Goal: Book appointment/travel/reservation

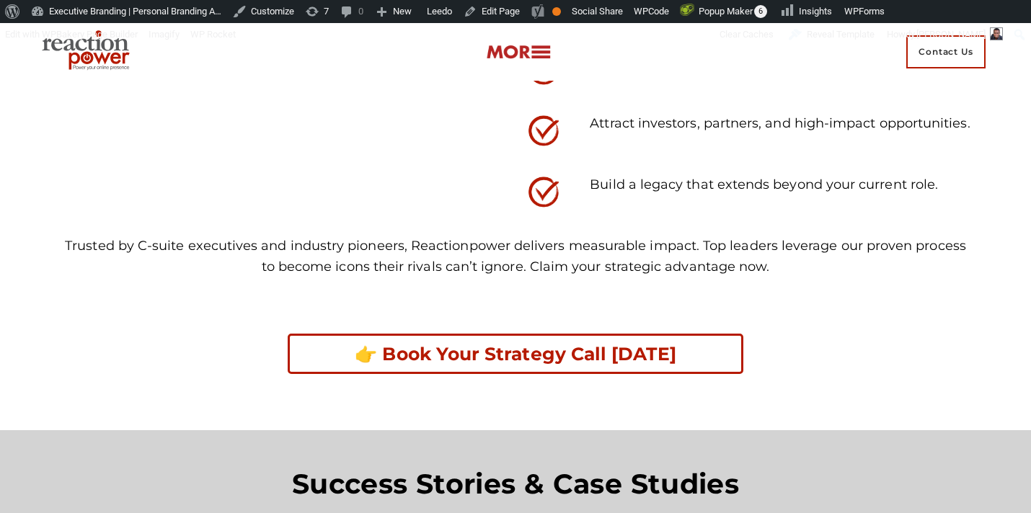
scroll to position [2179, 0]
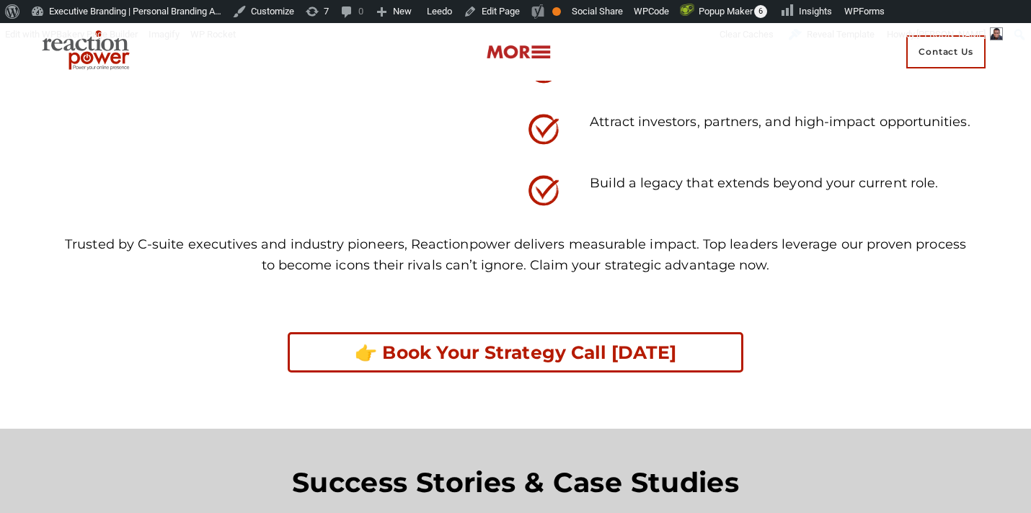
click at [404, 365] on link "👉 Book Your Strategy Call [DATE]" at bounding box center [515, 352] width 455 height 40
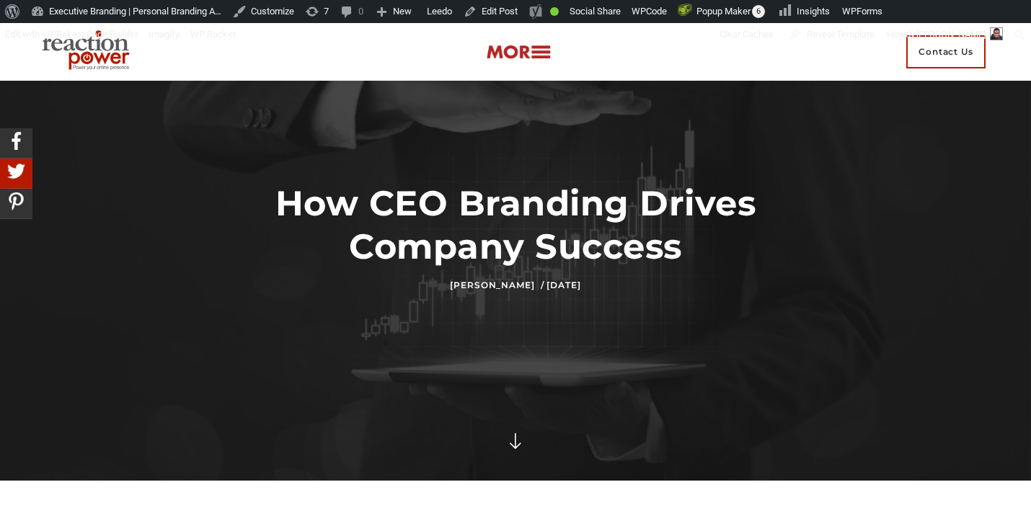
scroll to position [94, 0]
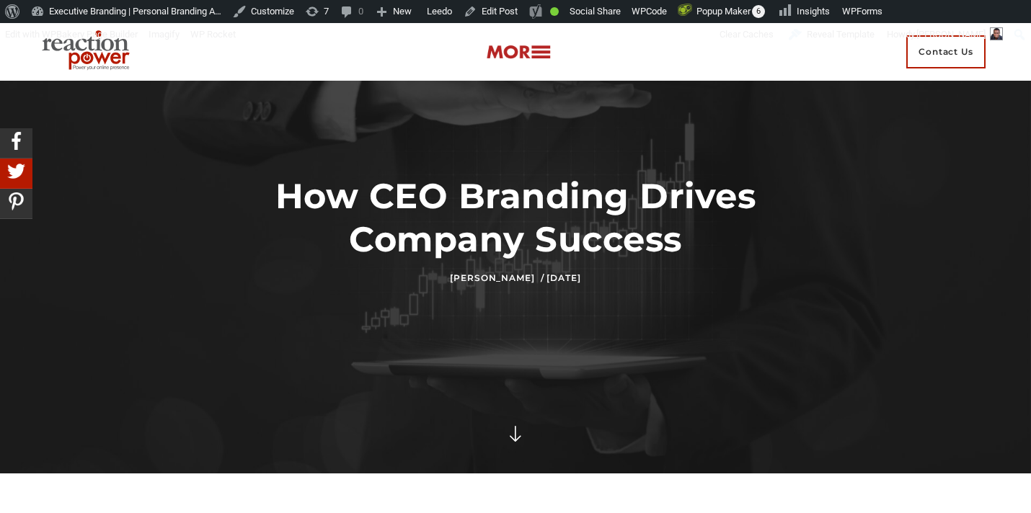
click at [518, 54] on img at bounding box center [518, 52] width 65 height 17
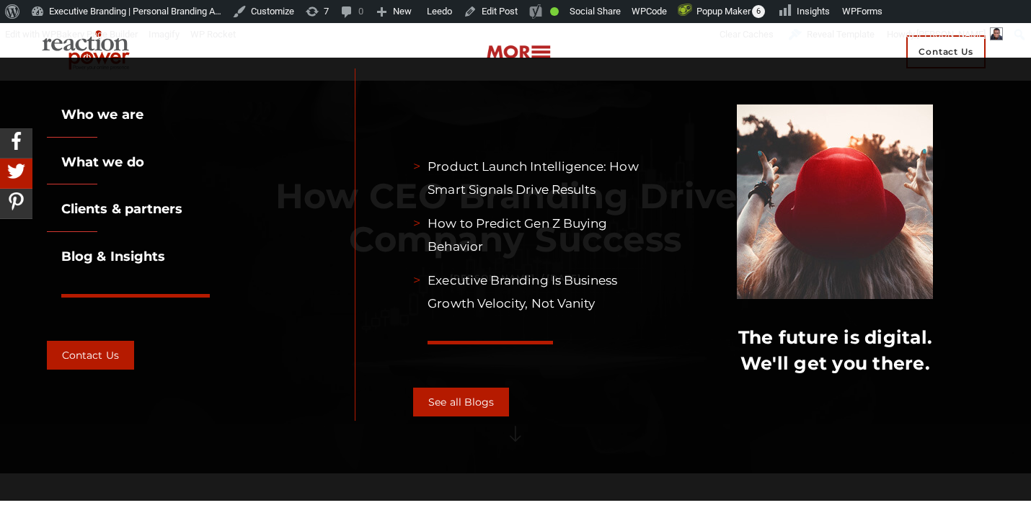
click at [518, 55] on img at bounding box center [518, 52] width 65 height 17
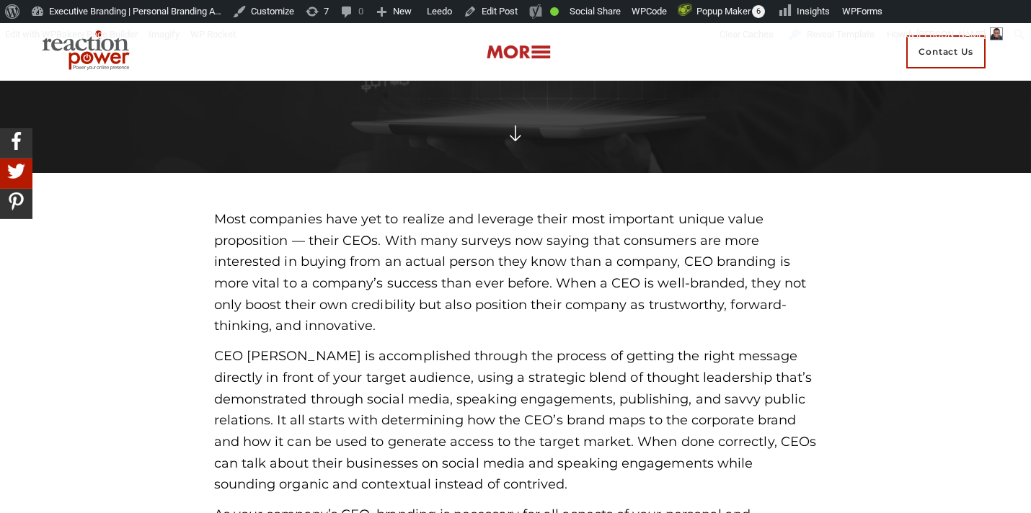
scroll to position [399, 0]
